Goal: Understand site structure: Understand site structure

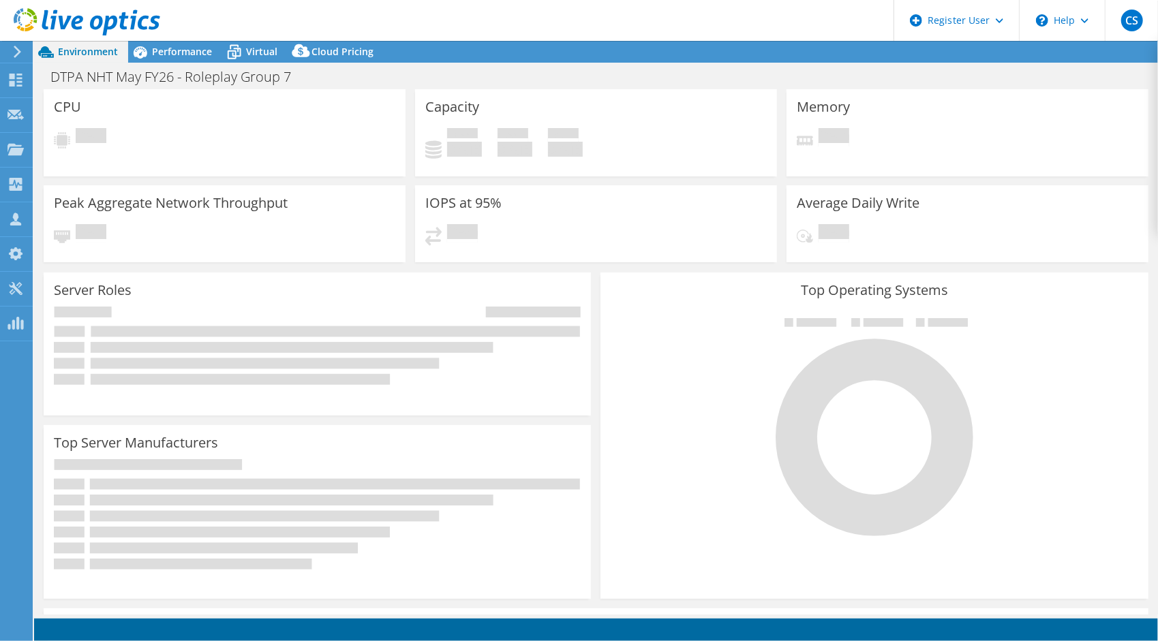
select select "USD"
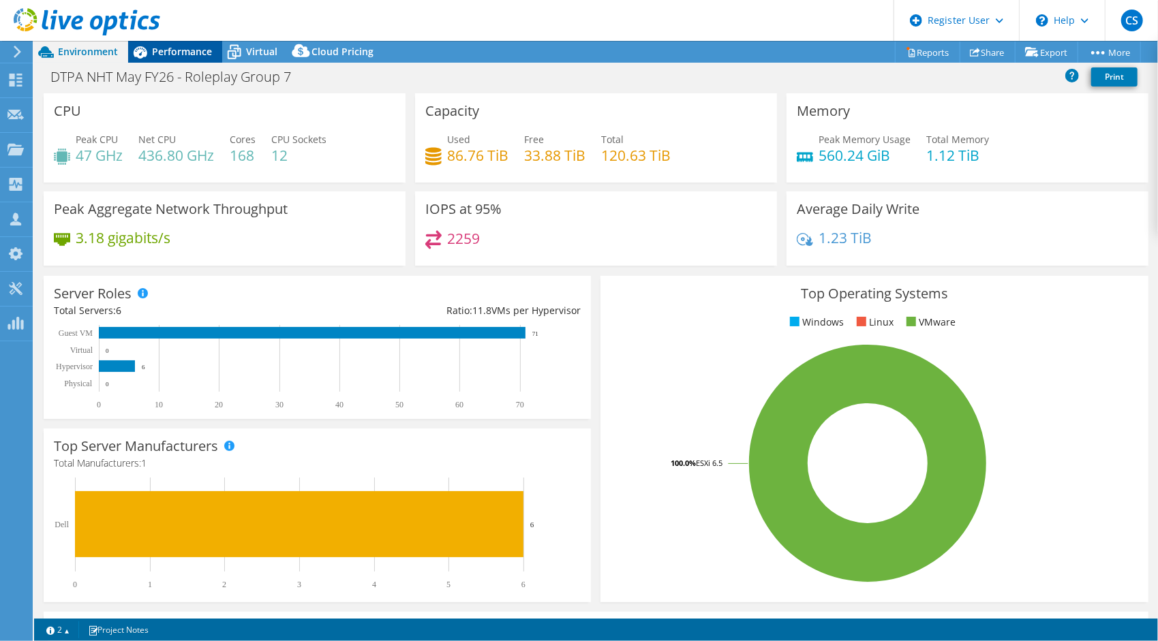
click at [192, 53] on span "Performance" at bounding box center [182, 51] width 60 height 13
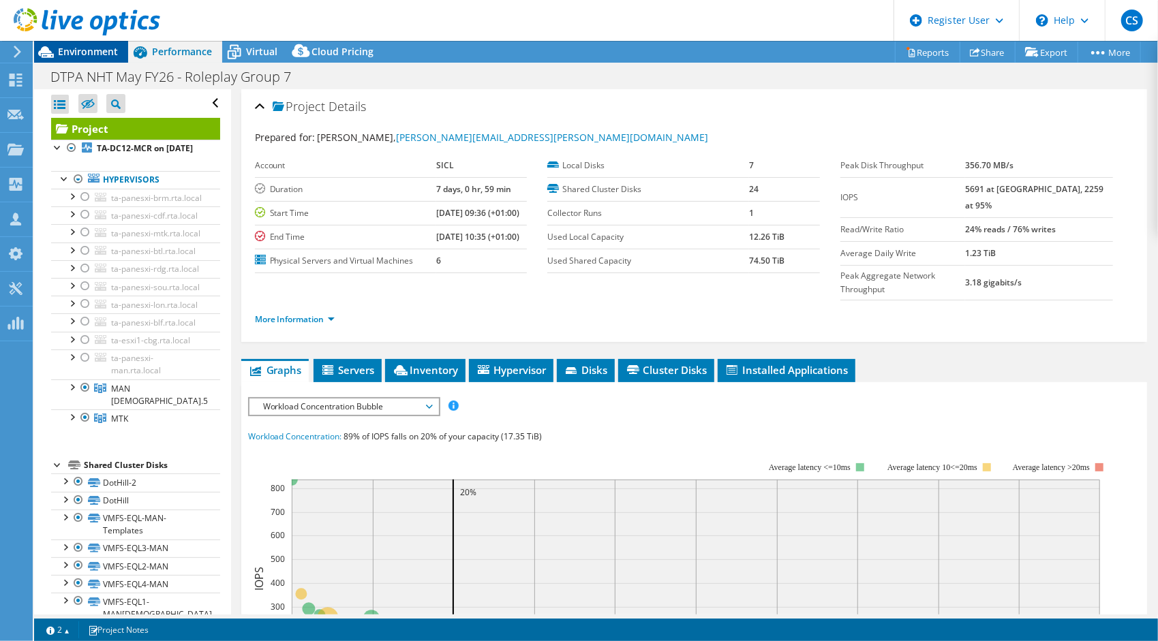
click at [96, 52] on span "Environment" at bounding box center [88, 51] width 60 height 13
